Goal: Submit feedback/report problem

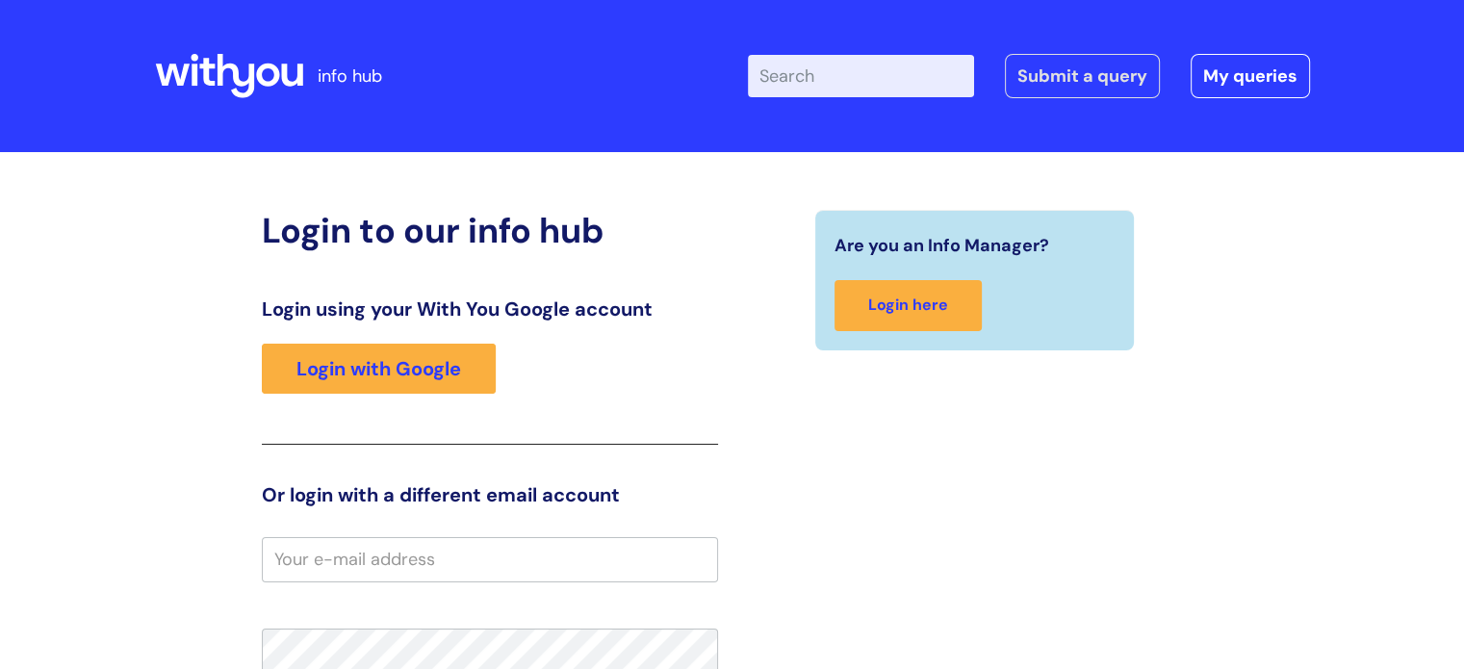
type input "leigh.watt@wearewithyou.org.uk"
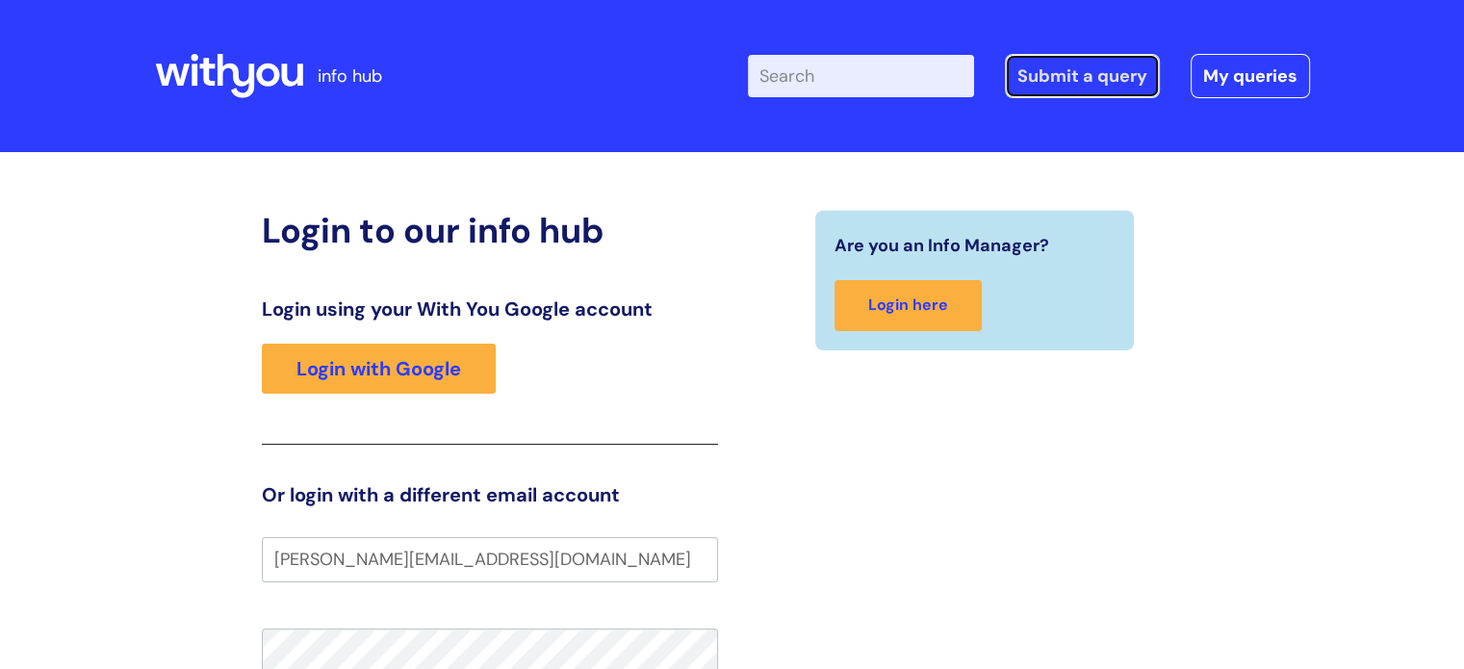
click at [1086, 77] on link "Submit a query" at bounding box center [1082, 76] width 155 height 44
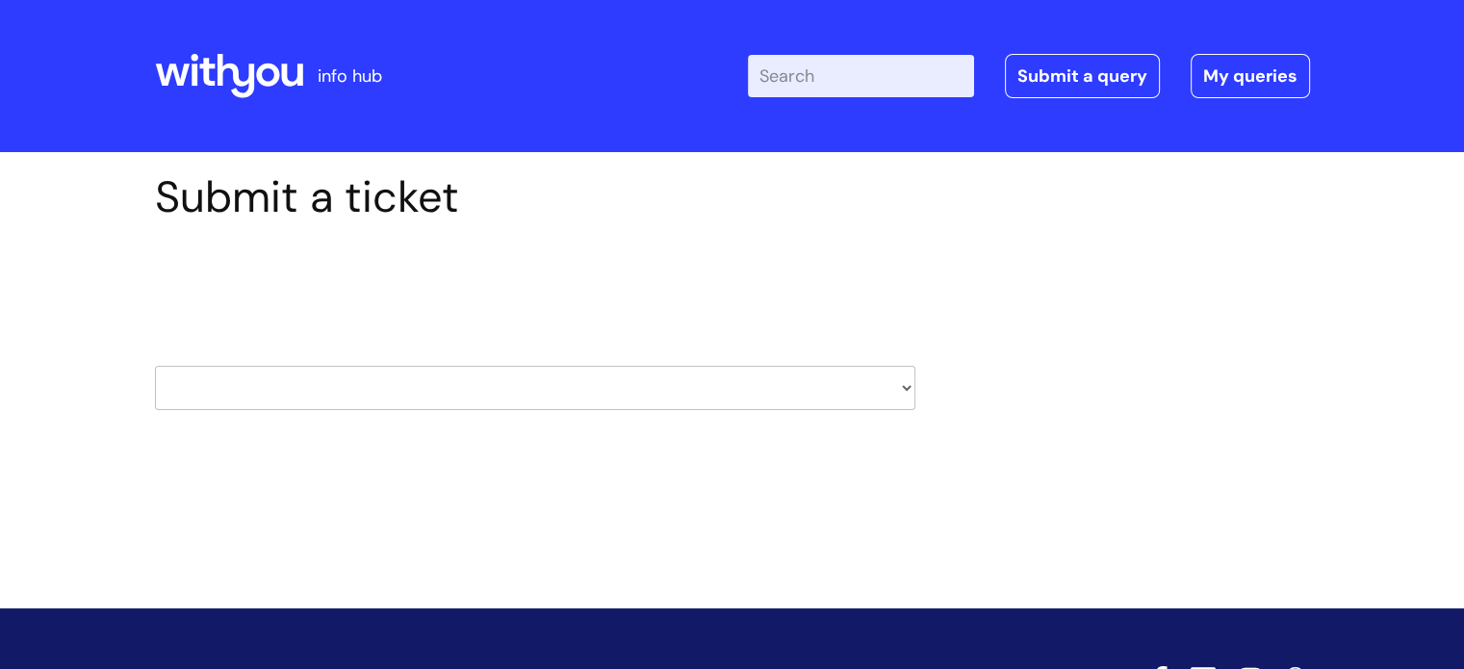
click at [901, 396] on select "HR / People IT and Support Clinical Drug Alerts Finance Accounts Data Support T…" at bounding box center [535, 388] width 760 height 44
select select "data_support_team"
click at [155, 366] on select "HR / People IT and Support Clinical Drug Alerts Finance Accounts Data Support T…" at bounding box center [535, 388] width 760 height 44
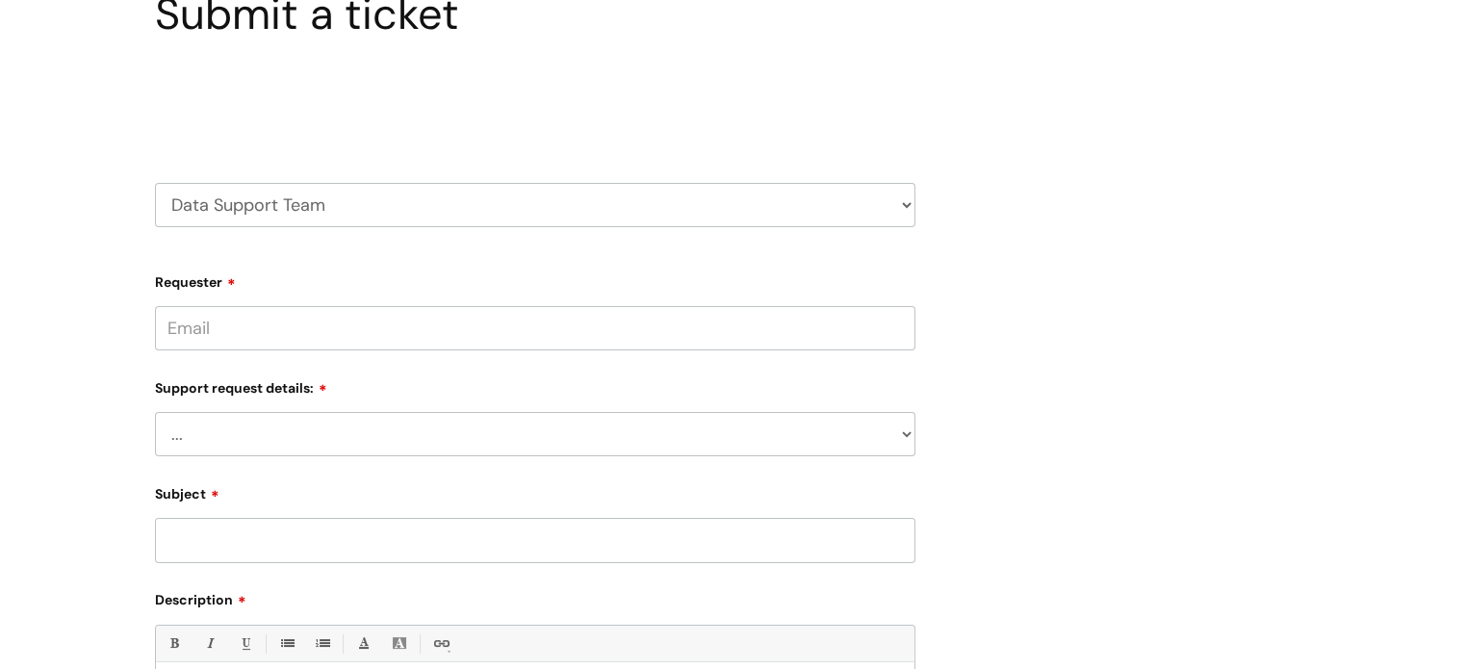
scroll to position [192, 0]
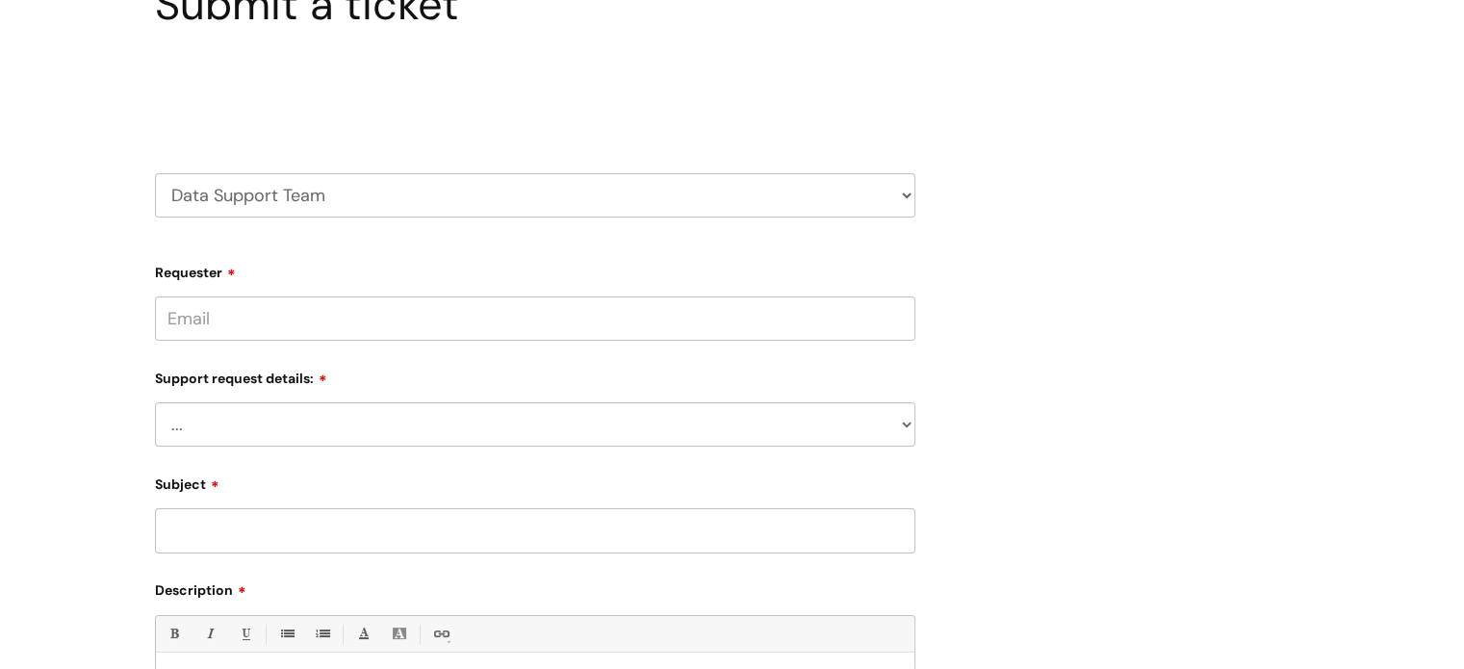
click at [514, 320] on input "Requester" at bounding box center [535, 318] width 760 height 44
type input "leigh.watt@wearewithyou.org.uk"
click at [370, 408] on div "Support request details: ... My enquiry relates to Nebula My enquiry relates to…" at bounding box center [535, 406] width 760 height 85
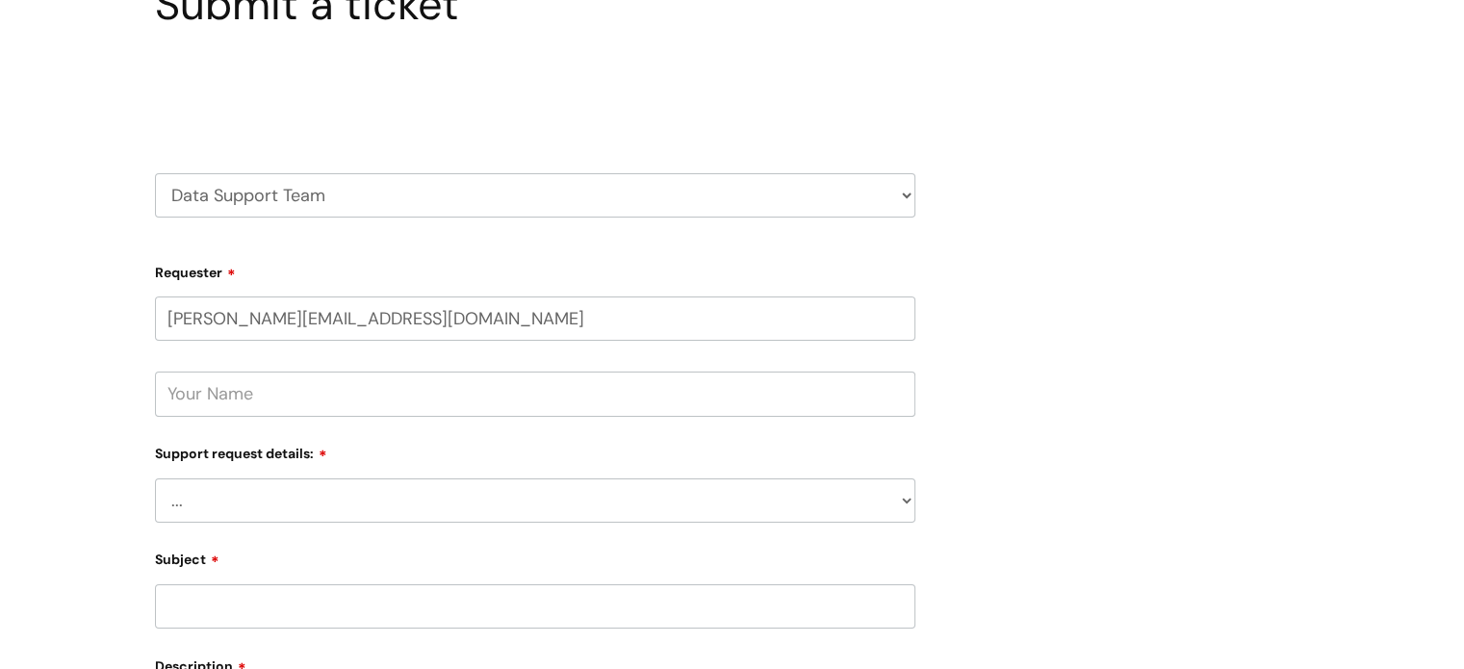
select select "My enquiry relates to Nebula"
click at [155, 478] on select "... My enquiry relates to Nebula My enquiry relates to Halo My enquiry relates …" at bounding box center [535, 500] width 760 height 44
click at [309, 393] on input "text" at bounding box center [535, 394] width 760 height 44
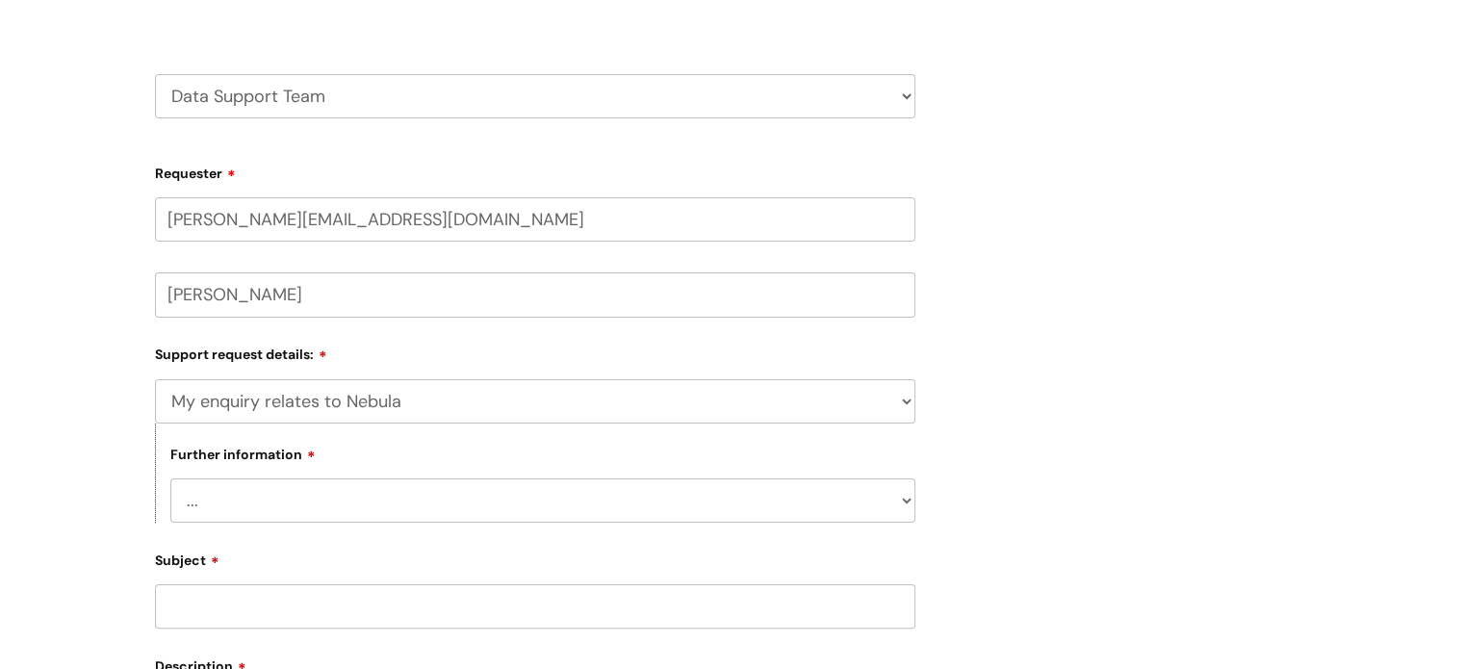
scroll to position [385, 0]
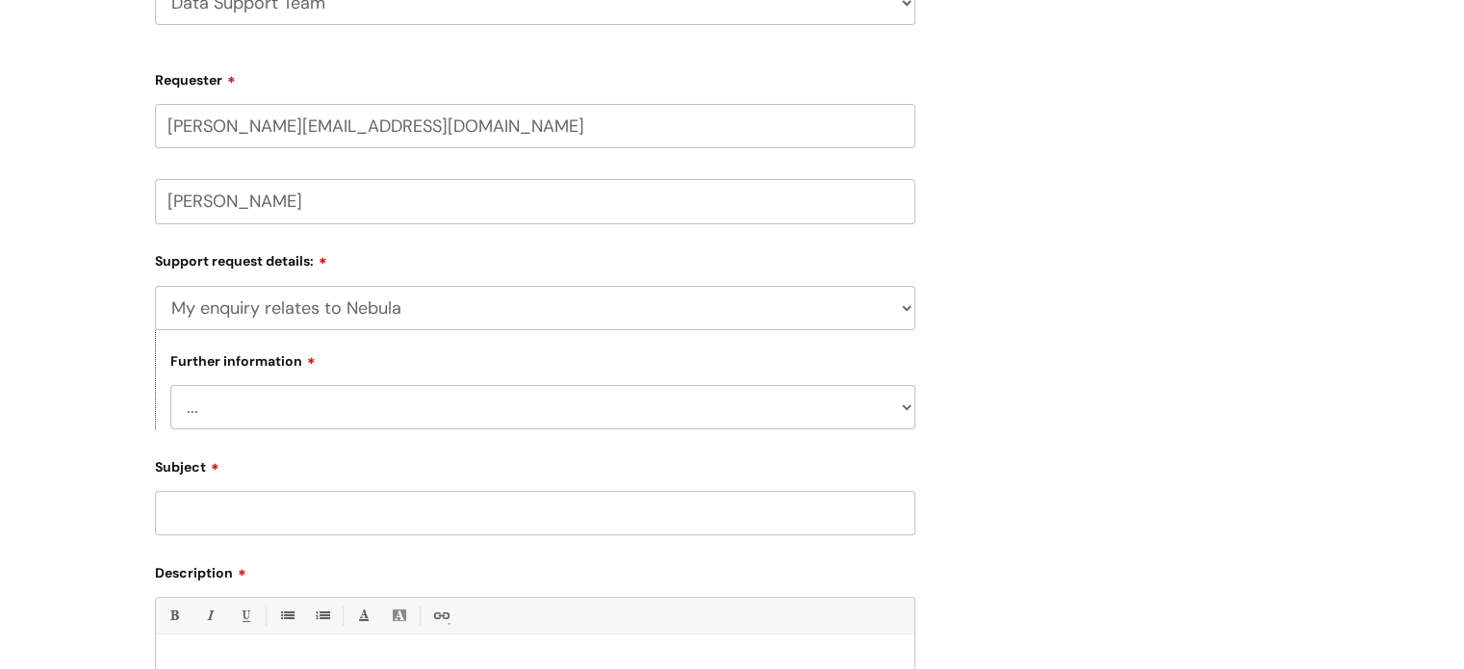
type input "Leigh Watt"
click at [668, 397] on select "... I need to delete an event I've got an issue or have found a fault I have an…" at bounding box center [542, 407] width 745 height 44
select select "I need to delete an event"
click at [170, 385] on select "... I need to delete an event I've got an issue or have found a fault I have an…" at bounding box center [542, 407] width 745 height 44
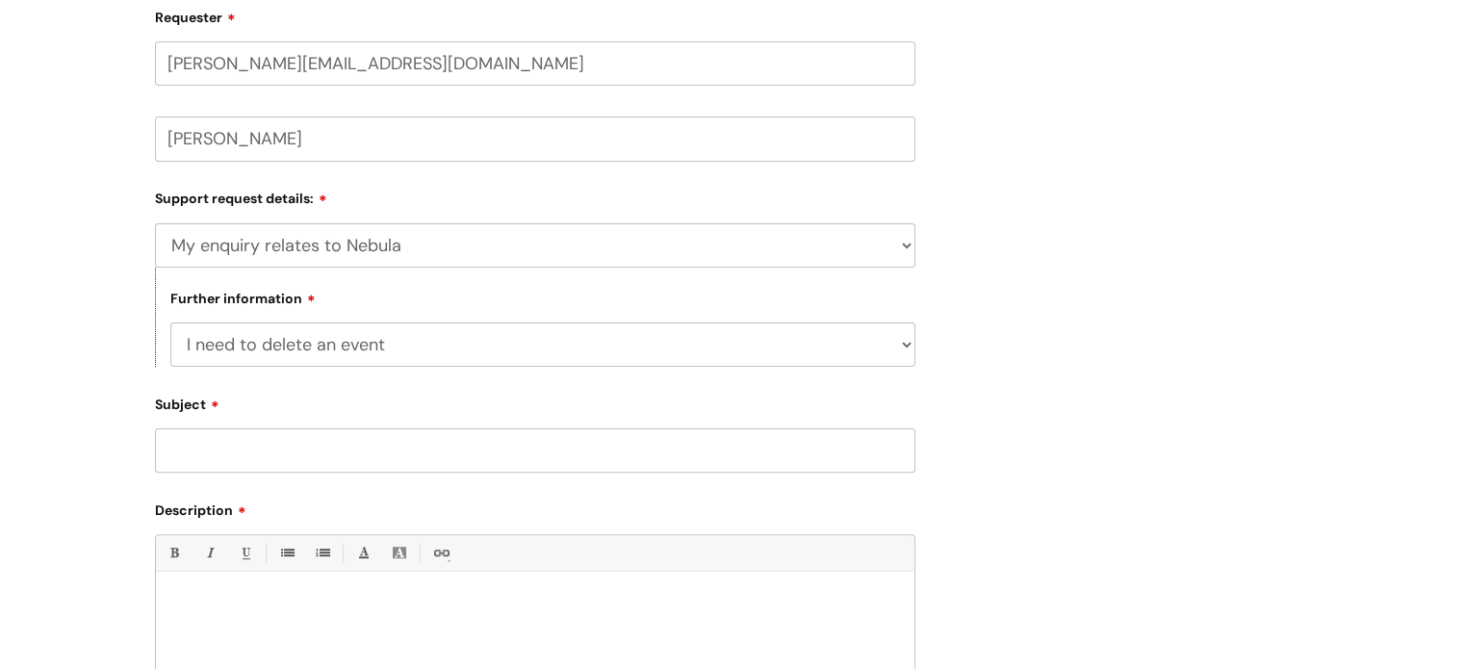
scroll to position [577, 0]
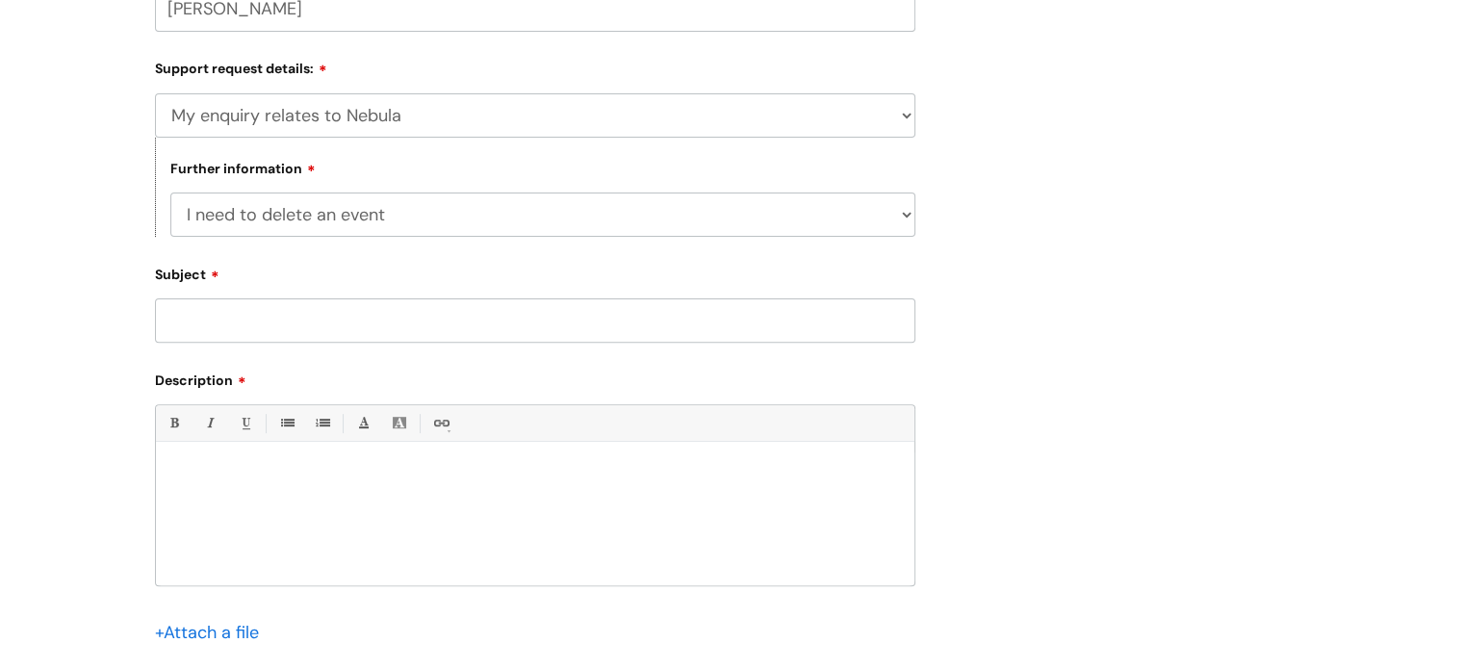
click at [213, 327] on input "Subject" at bounding box center [535, 320] width 760 height 44
type input "Duplicate client"
click at [223, 445] on div "Bold (Ctrl-B) Italic (Ctrl-I) Underline(Ctrl-U) • Unordered List (Ctrl-Shift-7)…" at bounding box center [535, 494] width 760 height 181
click at [223, 465] on div at bounding box center [535, 518] width 758 height 133
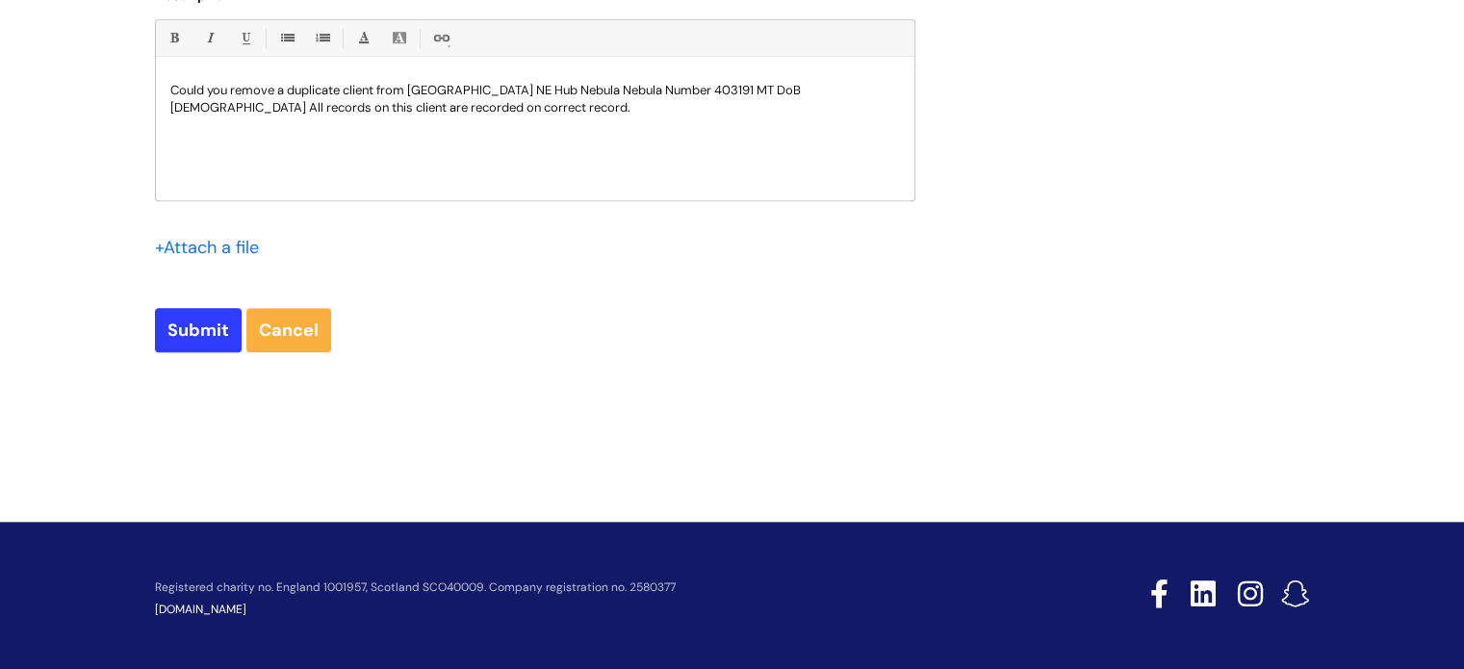
scroll to position [866, 0]
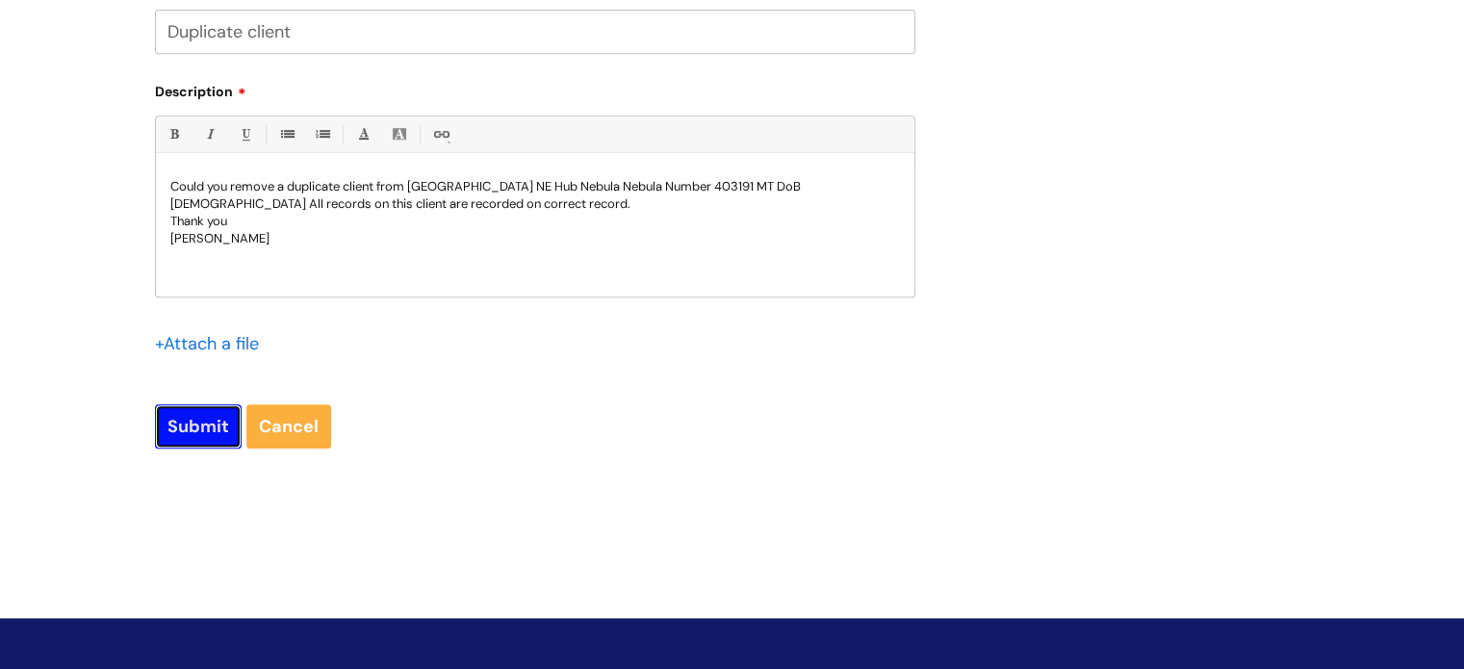
click at [198, 430] on input "Submit" at bounding box center [198, 426] width 87 height 44
type input "Please Wait..."
